Goal: Task Accomplishment & Management: Manage account settings

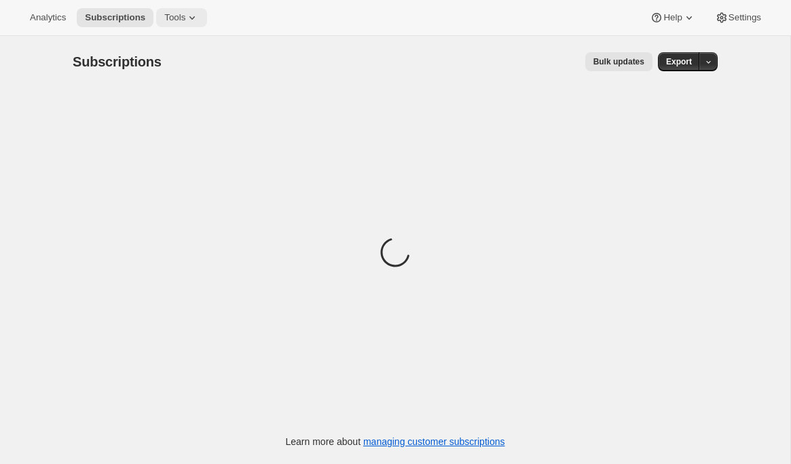
click at [191, 18] on icon at bounding box center [192, 18] width 14 height 14
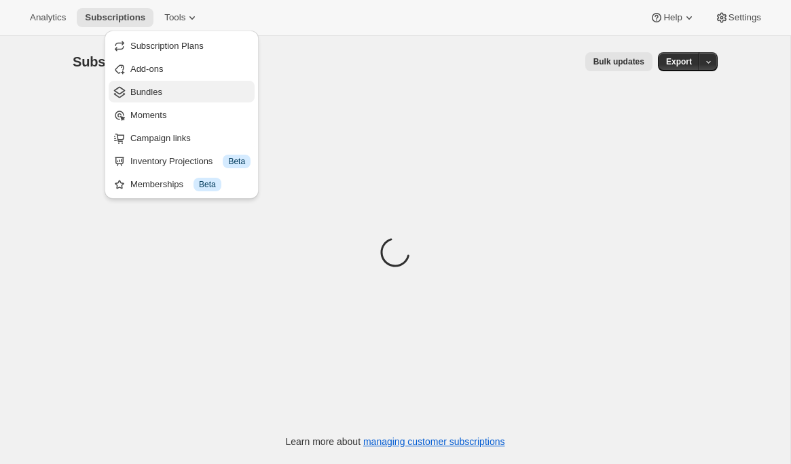
click at [175, 93] on span "Bundles" at bounding box center [190, 93] width 120 height 14
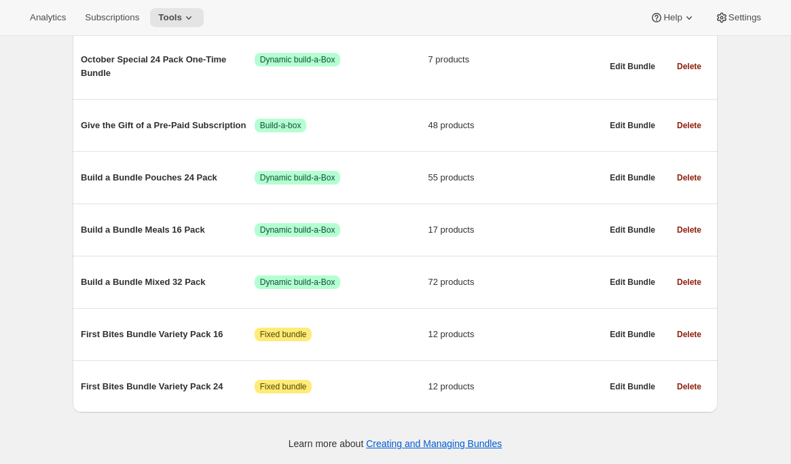
scroll to position [833, 0]
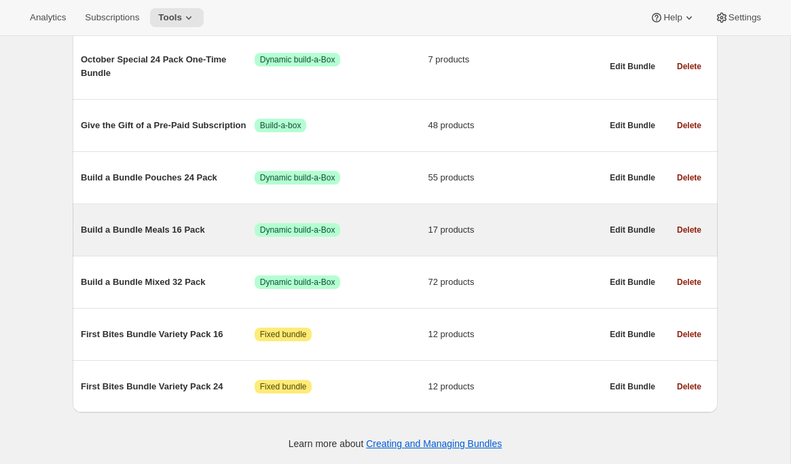
click at [169, 232] on span "Build a Bundle Meals 16 Pack" at bounding box center [168, 230] width 174 height 14
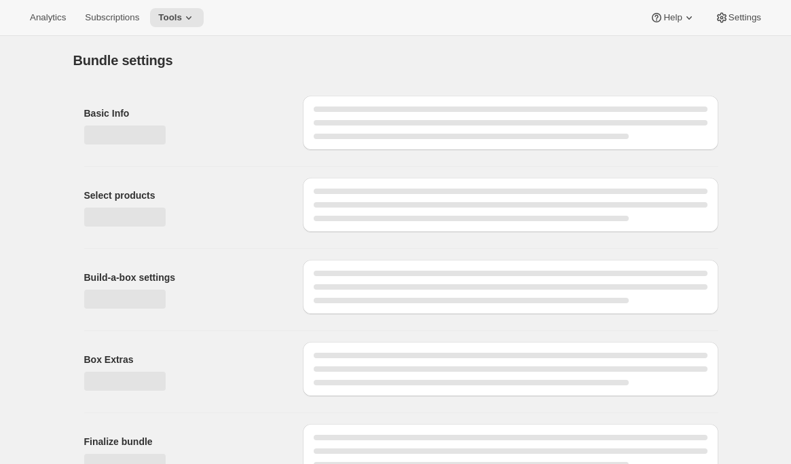
type input "Build a Bundle Meals 16 Pack"
checkbox input "true"
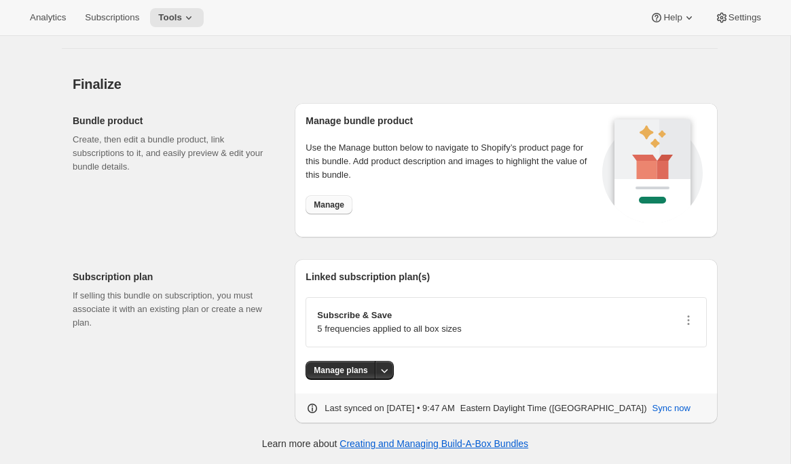
scroll to position [2621, 0]
click at [328, 207] on span "Manage" at bounding box center [329, 205] width 31 height 11
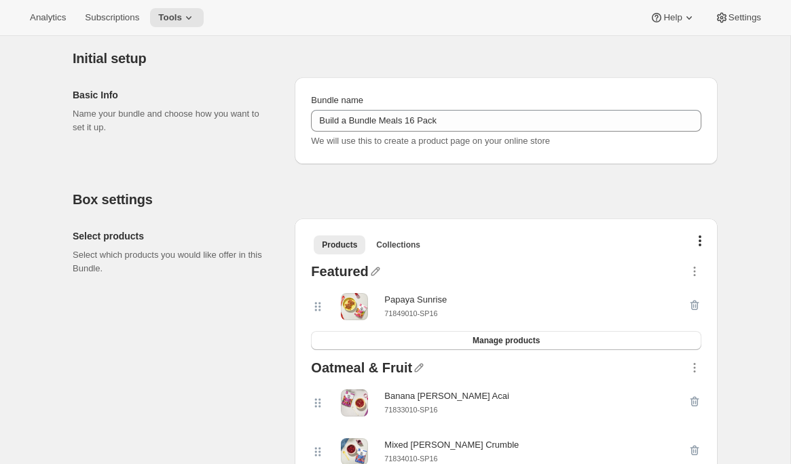
scroll to position [0, 0]
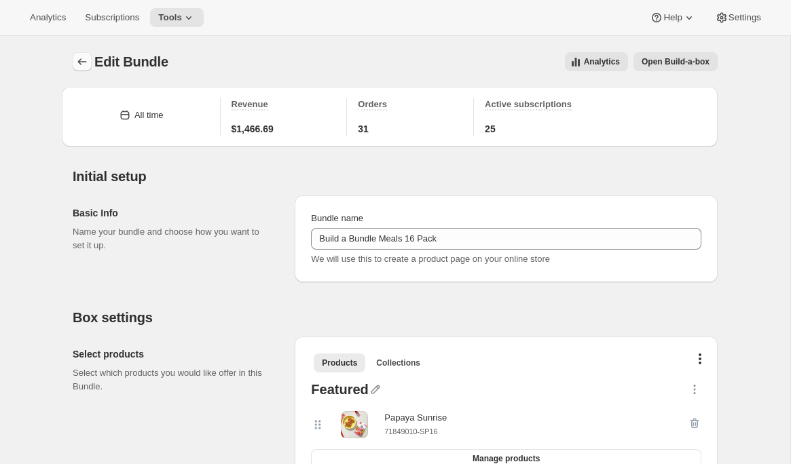
click at [82, 57] on icon "Bundles" at bounding box center [82, 62] width 14 height 14
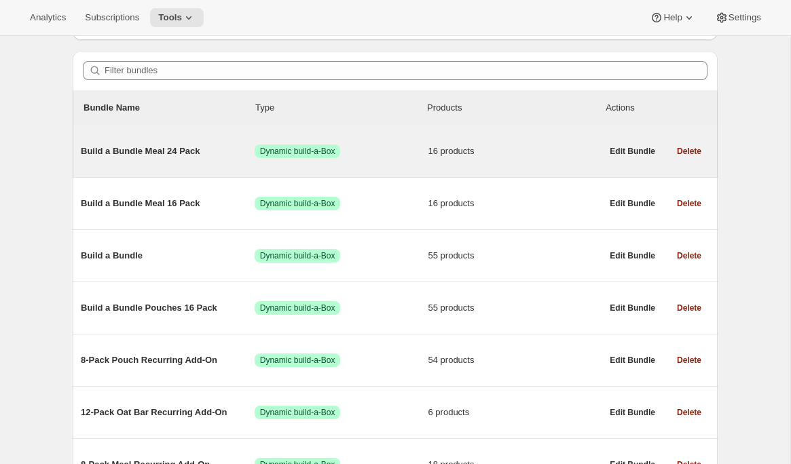
scroll to position [166, 0]
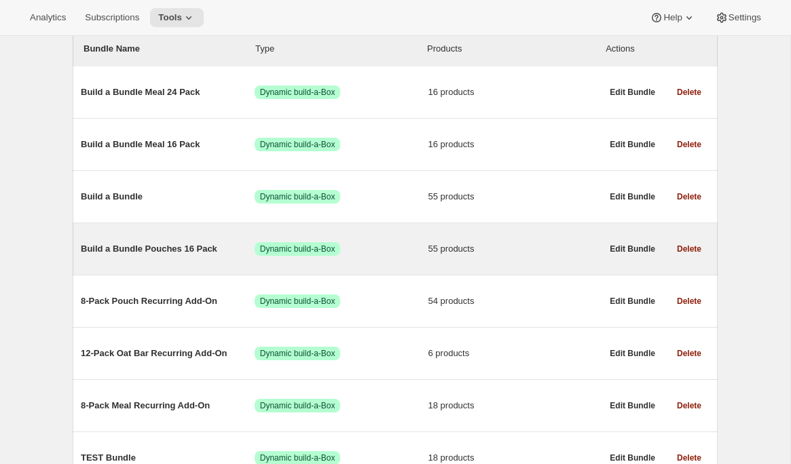
click at [175, 237] on div "Build a Bundle Pouches 16 Pack Success Dynamic build-a-Box 55 products" at bounding box center [341, 249] width 521 height 35
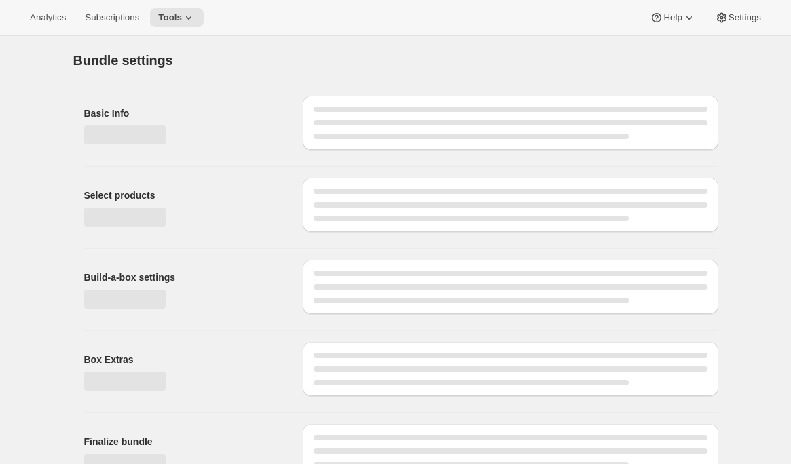
type input "Build a Bundle Pouches 16 Pack"
checkbox input "true"
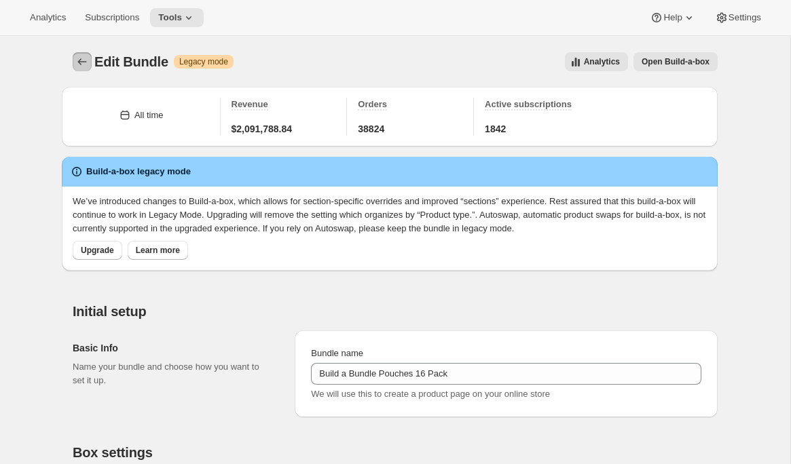
click at [73, 59] on button "Bundles" at bounding box center [82, 61] width 19 height 19
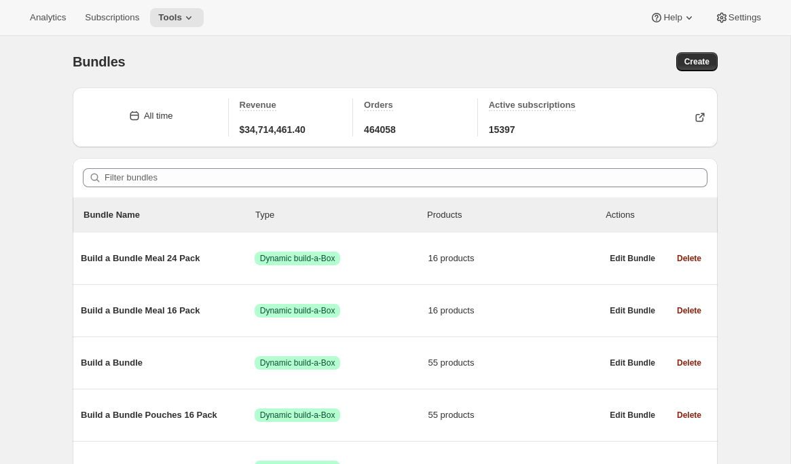
scroll to position [200, 0]
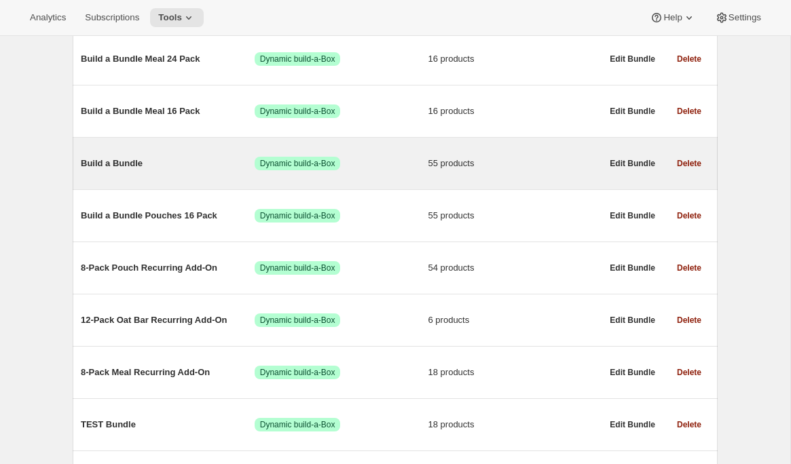
click at [139, 173] on div "Build a Bundle Success Dynamic build-a-Box 55 products" at bounding box center [341, 163] width 521 height 35
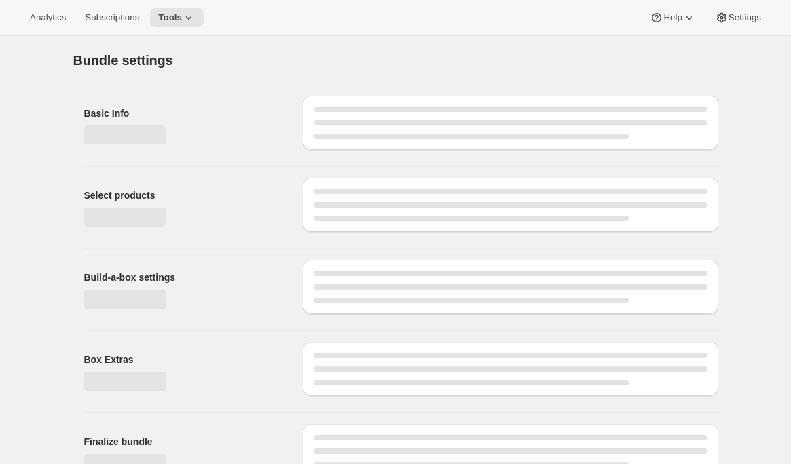
type input "Build a Bundle"
checkbox input "true"
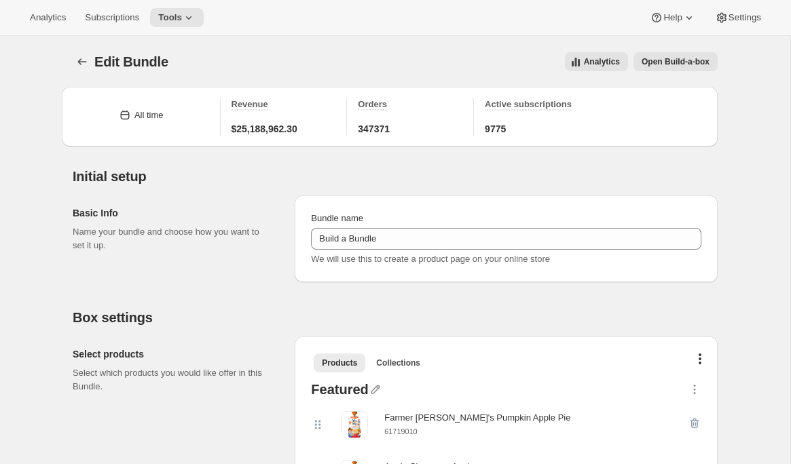
click at [600, 62] on span "Analytics" at bounding box center [602, 61] width 36 height 11
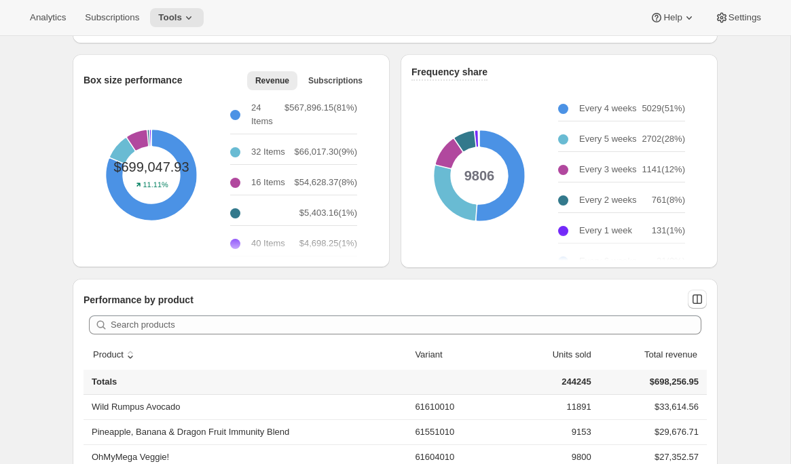
scroll to position [452, 0]
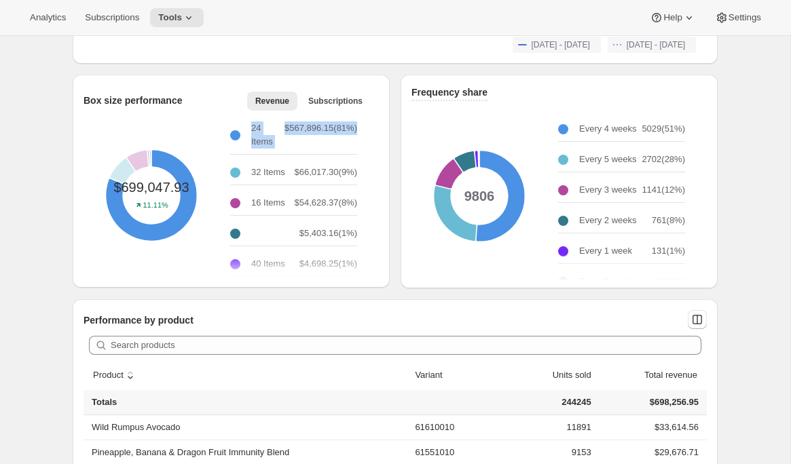
drag, startPoint x: 287, startPoint y: 145, endPoint x: 234, endPoint y: 135, distance: 53.8
click at [234, 135] on div "24 Items $567,896.15 ( 81 %)" at bounding box center [293, 135] width 127 height 39
click at [234, 135] on div at bounding box center [235, 135] width 10 height 10
click at [336, 103] on span "Subscriptions" at bounding box center [335, 101] width 54 height 11
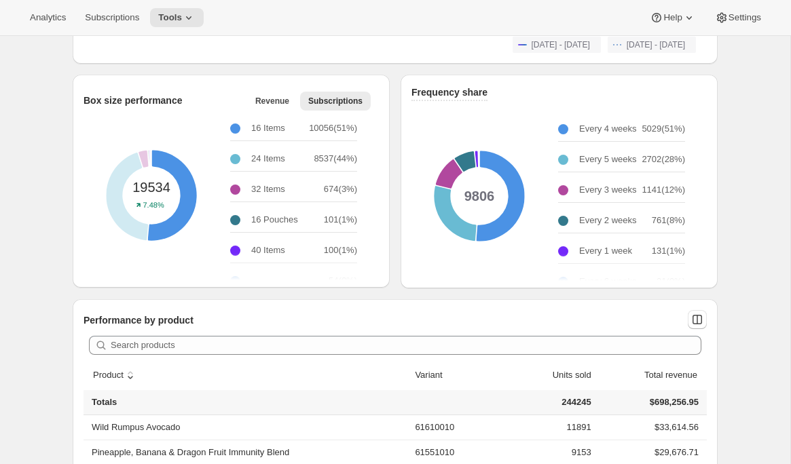
click at [312, 128] on p "10056 ( 51 %)" at bounding box center [333, 129] width 48 height 14
drag, startPoint x: 253, startPoint y: 128, endPoint x: 334, endPoint y: 132, distance: 81.6
click at [334, 132] on div "16 Items 10056 ( 51 %)" at bounding box center [293, 128] width 127 height 25
click at [334, 132] on p "10056 ( 51 %)" at bounding box center [333, 129] width 48 height 14
click at [312, 129] on p "10056 ( 51 %)" at bounding box center [333, 129] width 48 height 14
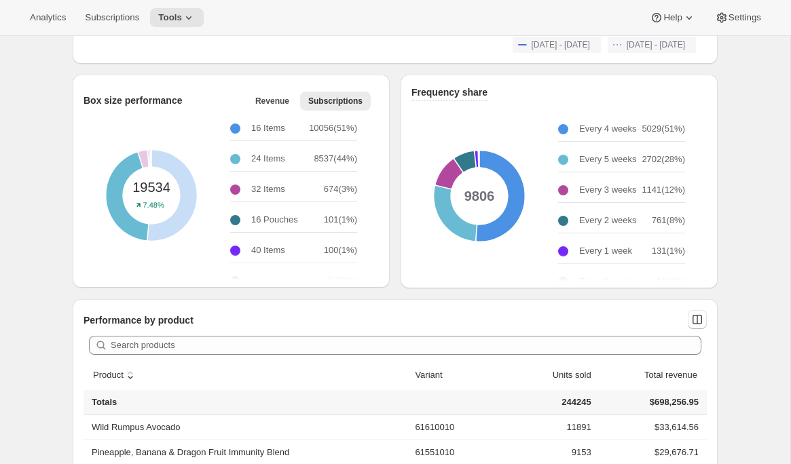
click at [314, 156] on p "8537 ( 44 %)" at bounding box center [335, 159] width 43 height 14
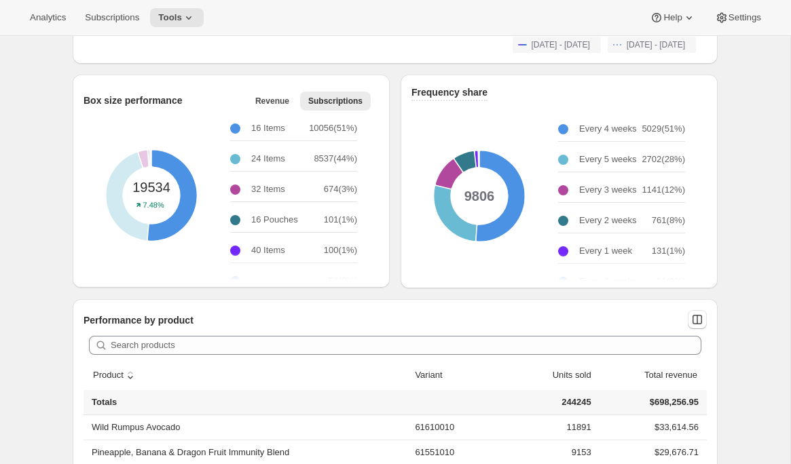
click at [315, 131] on p "10056 ( 51 %)" at bounding box center [333, 129] width 48 height 14
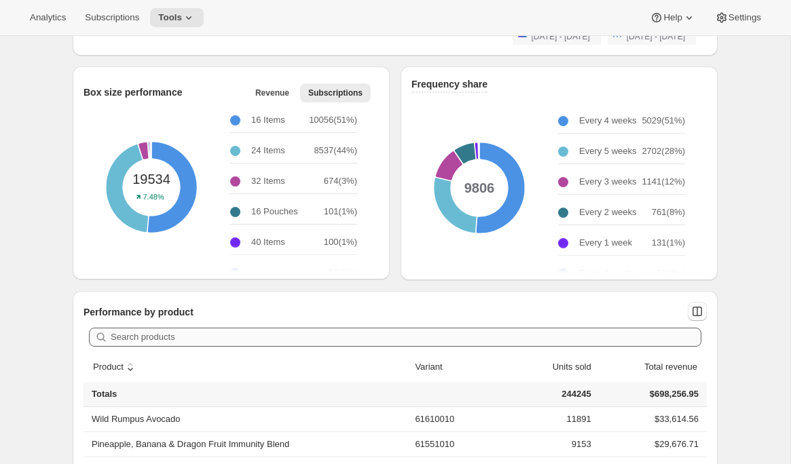
scroll to position [456, 0]
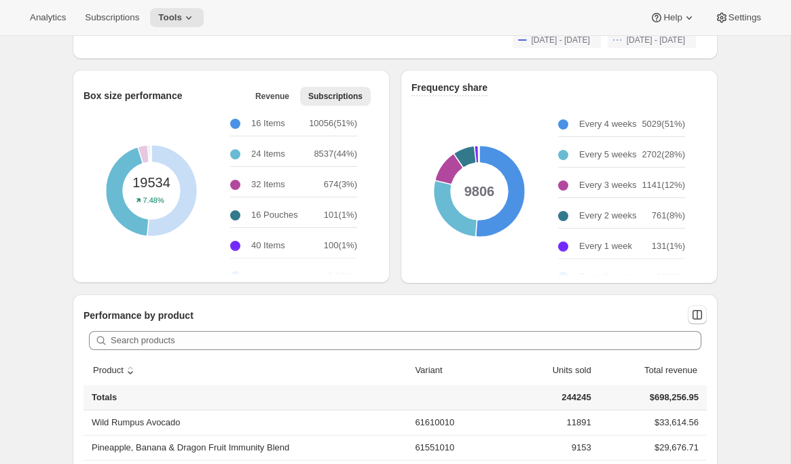
click at [315, 152] on p "8537 ( 44 %)" at bounding box center [335, 154] width 43 height 14
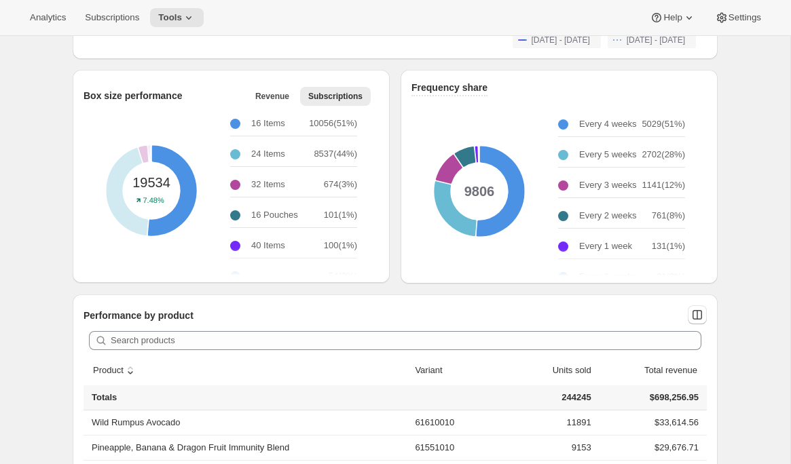
click at [268, 124] on p "16 Items" at bounding box center [268, 124] width 34 height 14
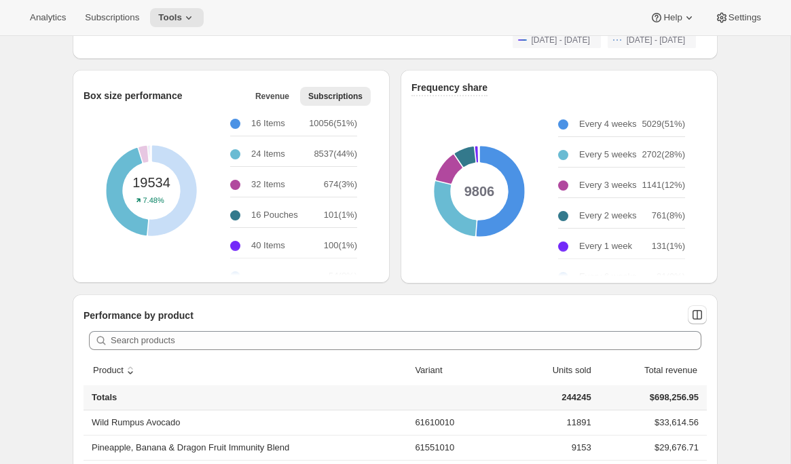
click at [268, 151] on p "24 Items" at bounding box center [268, 154] width 34 height 14
click at [270, 181] on p "32 Items" at bounding box center [268, 185] width 34 height 14
click at [271, 214] on p "16 Pouches" at bounding box center [274, 215] width 47 height 14
click at [268, 250] on div "16 Items 10056 ( 51 %) 24 Items 8537 ( 44 %) 32 Items 674 ( 3 %) 16 Pouches 101…" at bounding box center [299, 191] width 138 height 170
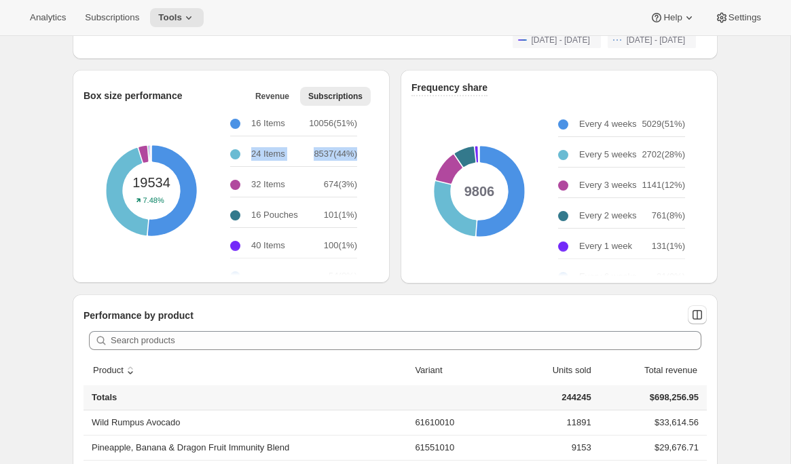
drag, startPoint x: 247, startPoint y: 153, endPoint x: 371, endPoint y: 162, distance: 123.9
click at [371, 162] on div "19534 7.48% 16 Items 10056 ( 51 %) 24 Items 8537 ( 44 %) 32 Items 674 ( 3 %) 16…" at bounding box center [231, 191] width 295 height 136
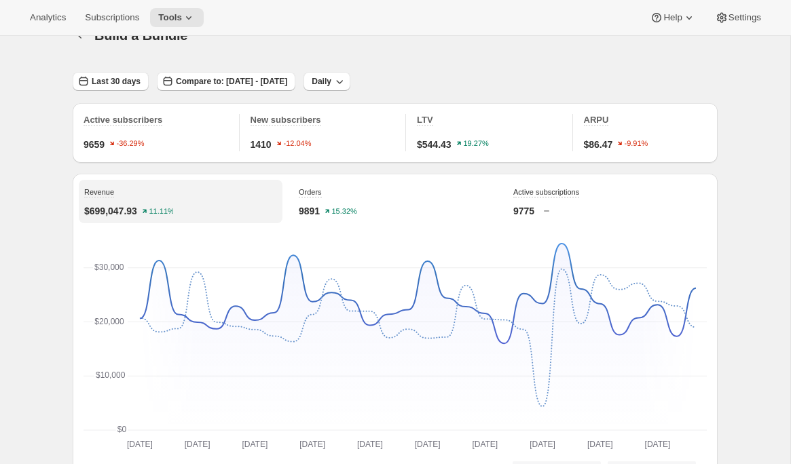
scroll to position [0, 0]
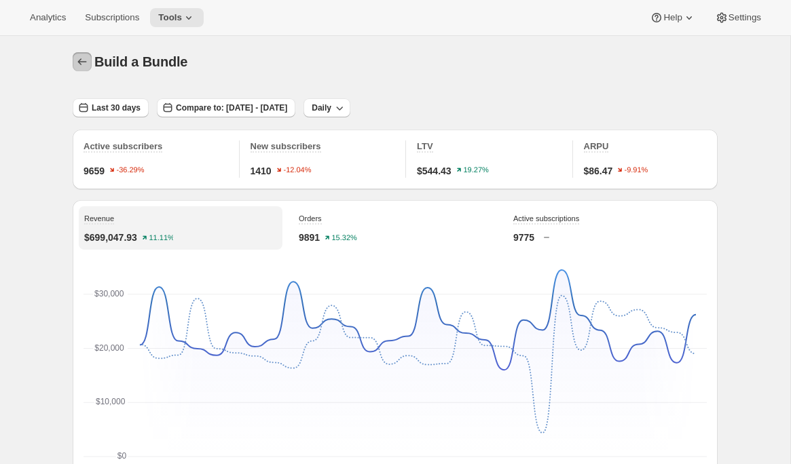
click at [77, 57] on icon "button" at bounding box center [82, 62] width 14 height 14
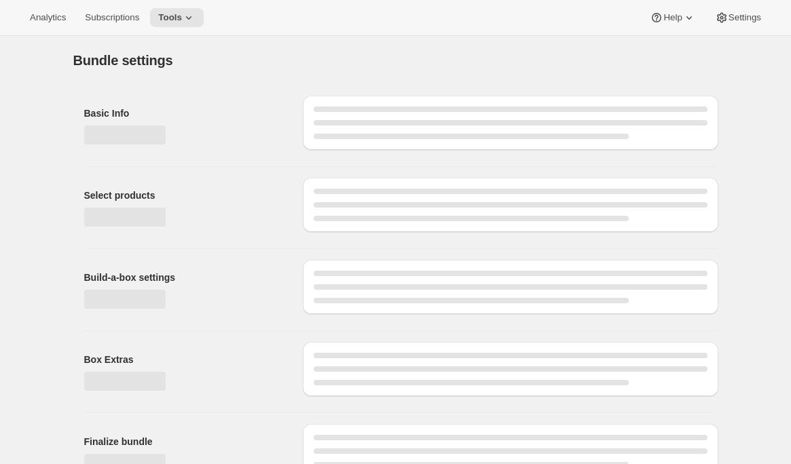
type input "Build a Bundle"
checkbox input "true"
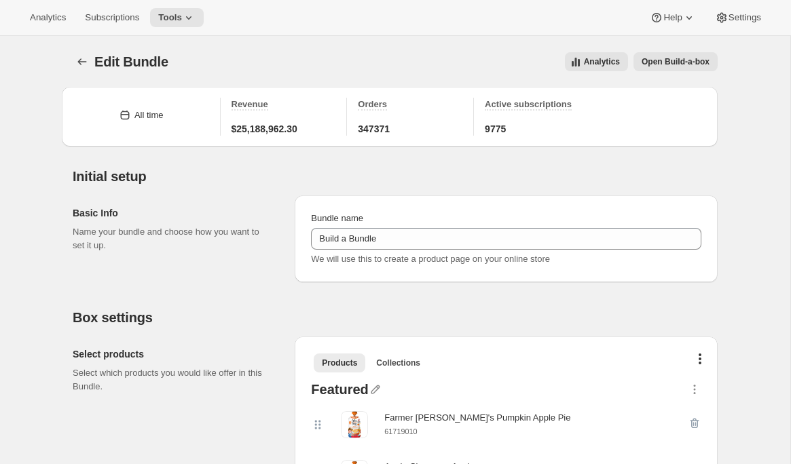
click at [608, 60] on span "Analytics" at bounding box center [602, 61] width 36 height 11
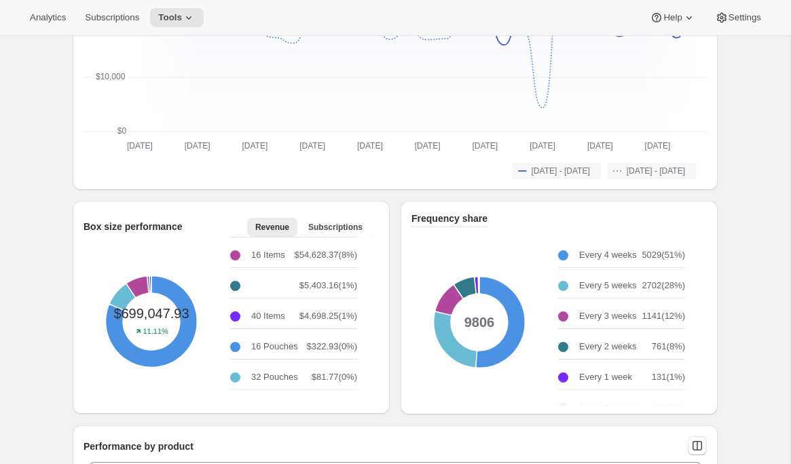
scroll to position [298, 0]
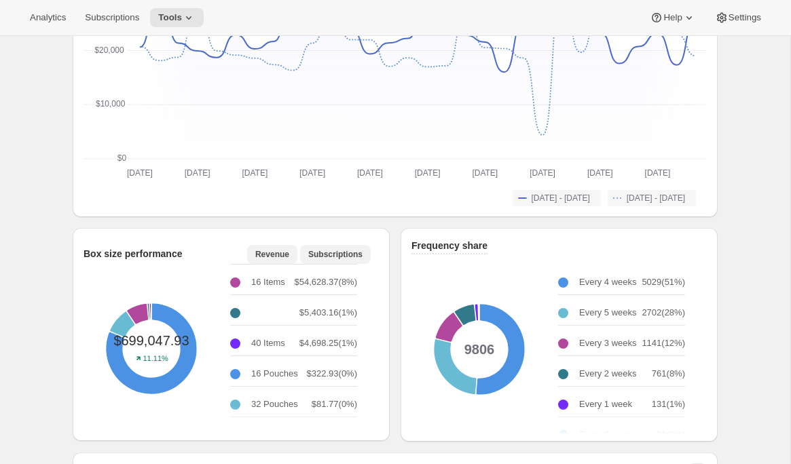
click at [342, 253] on span "Subscriptions" at bounding box center [335, 254] width 54 height 11
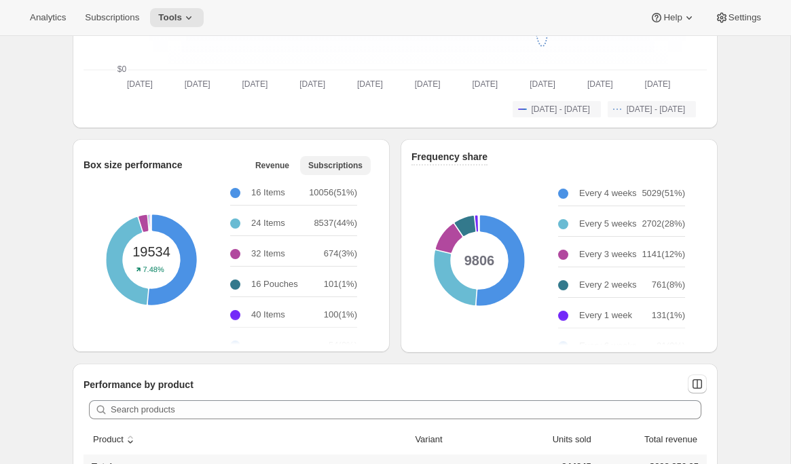
scroll to position [385, 0]
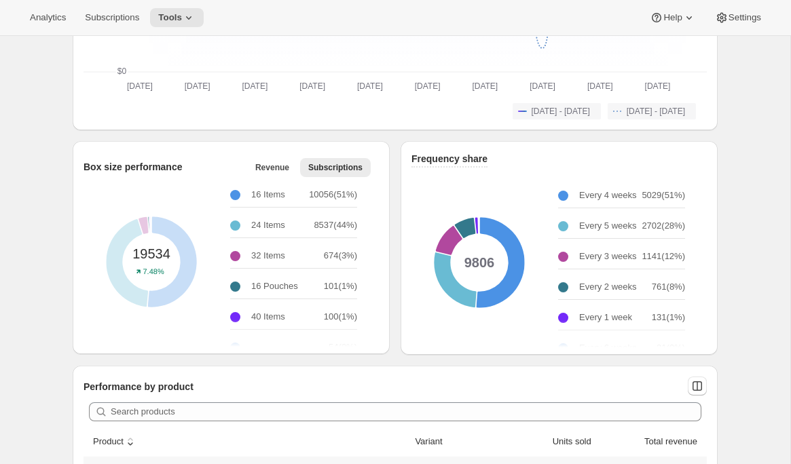
click at [274, 283] on p "16 Pouches" at bounding box center [274, 287] width 47 height 14
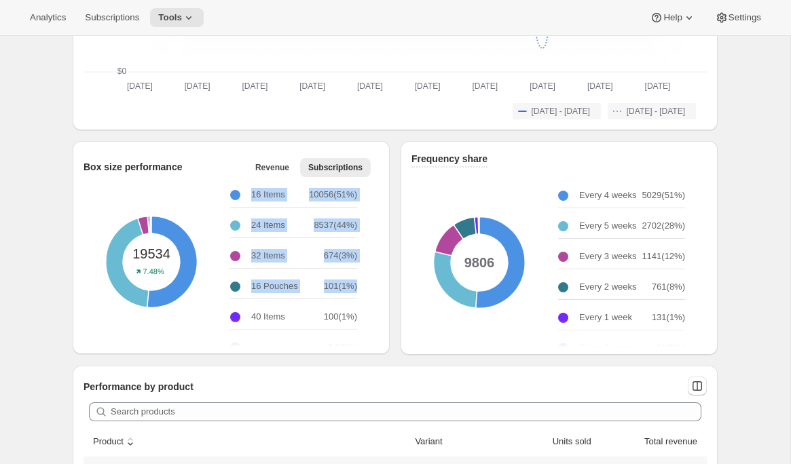
drag, startPoint x: 359, startPoint y: 288, endPoint x: 223, endPoint y: 291, distance: 136.5
click at [223, 291] on div "19534 7.48% 16 Items 10056 ( 51 %) 24 Items 8537 ( 44 %) 32 Items 674 ( 3 %) 16…" at bounding box center [231, 262] width 295 height 136
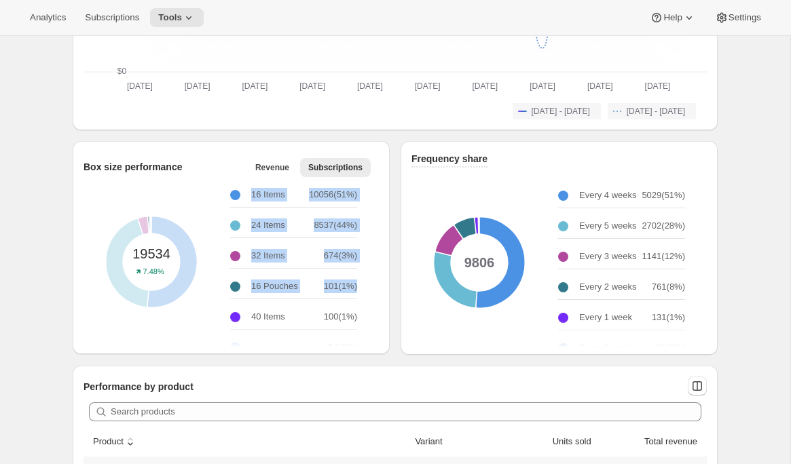
click at [257, 287] on p "16 Pouches" at bounding box center [274, 287] width 47 height 14
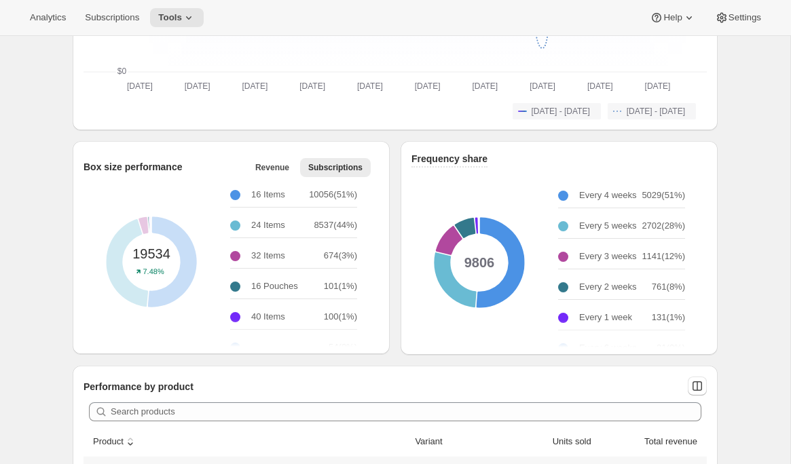
click at [276, 288] on p "16 Pouches" at bounding box center [274, 287] width 47 height 14
drag, startPoint x: 304, startPoint y: 284, endPoint x: 244, endPoint y: 282, distance: 60.5
click at [244, 282] on div "16 Pouches" at bounding box center [277, 287] width 94 height 14
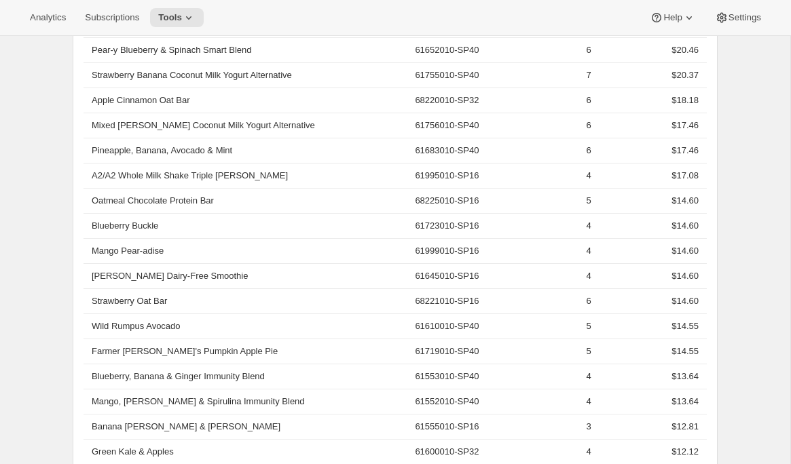
scroll to position [2449, 0]
